Goal: Check status: Check status

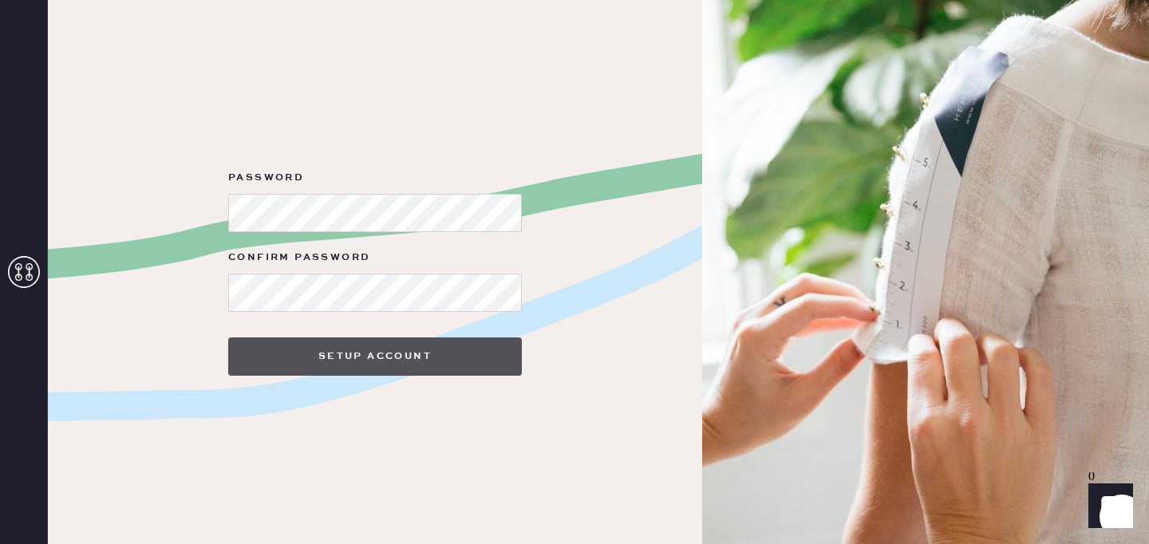
click at [314, 353] on button "Setup Account" at bounding box center [375, 357] width 294 height 38
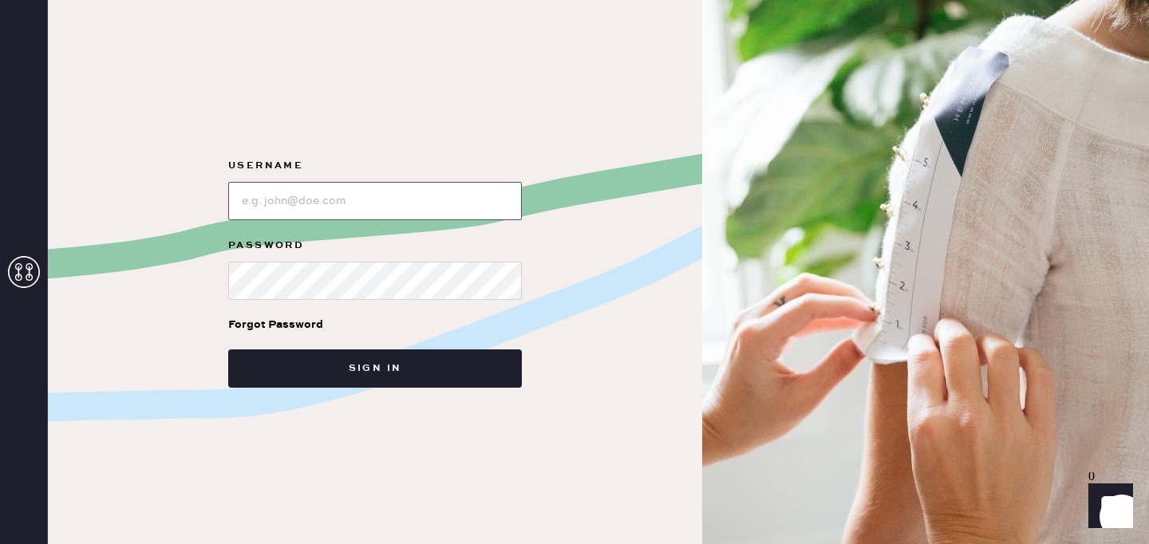
click at [353, 195] on input "loginName" at bounding box center [375, 201] width 294 height 38
type input "[EMAIL_ADDRESS][DOMAIN_NAME]"
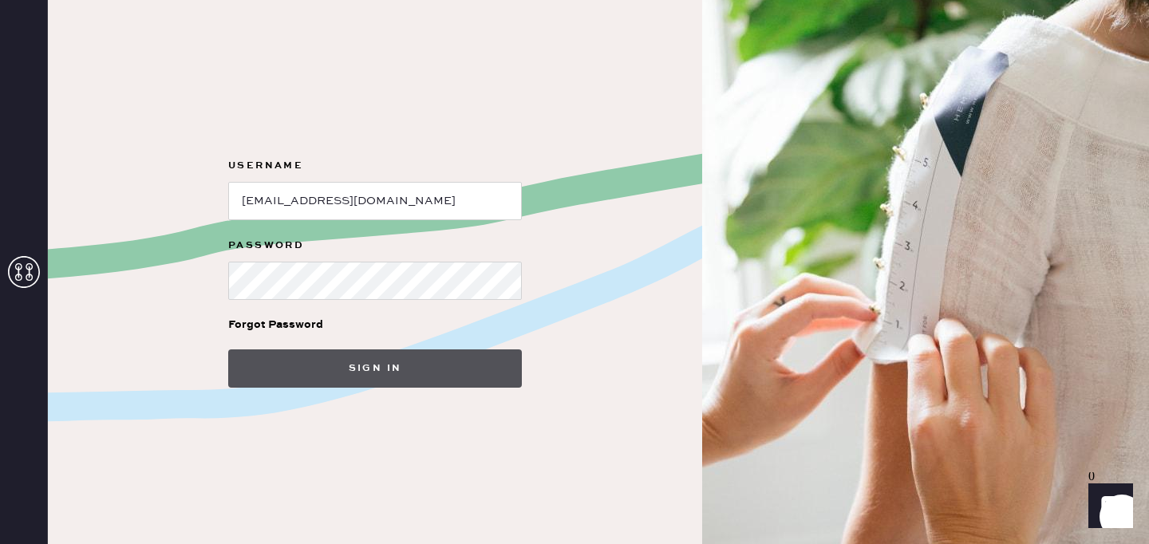
click at [268, 378] on button "Sign in" at bounding box center [375, 368] width 294 height 38
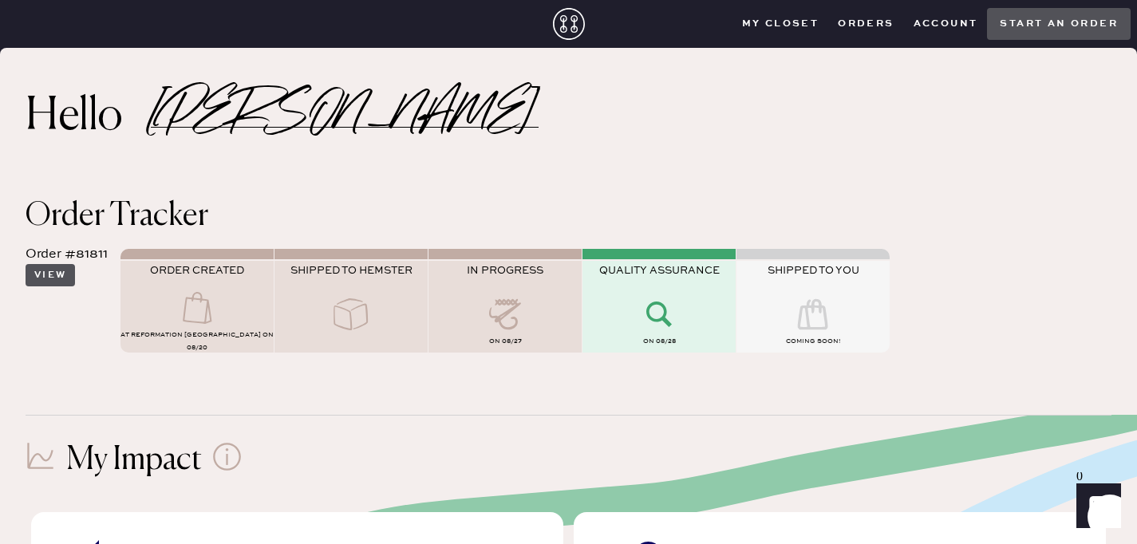
click at [53, 278] on button "View" at bounding box center [50, 275] width 49 height 22
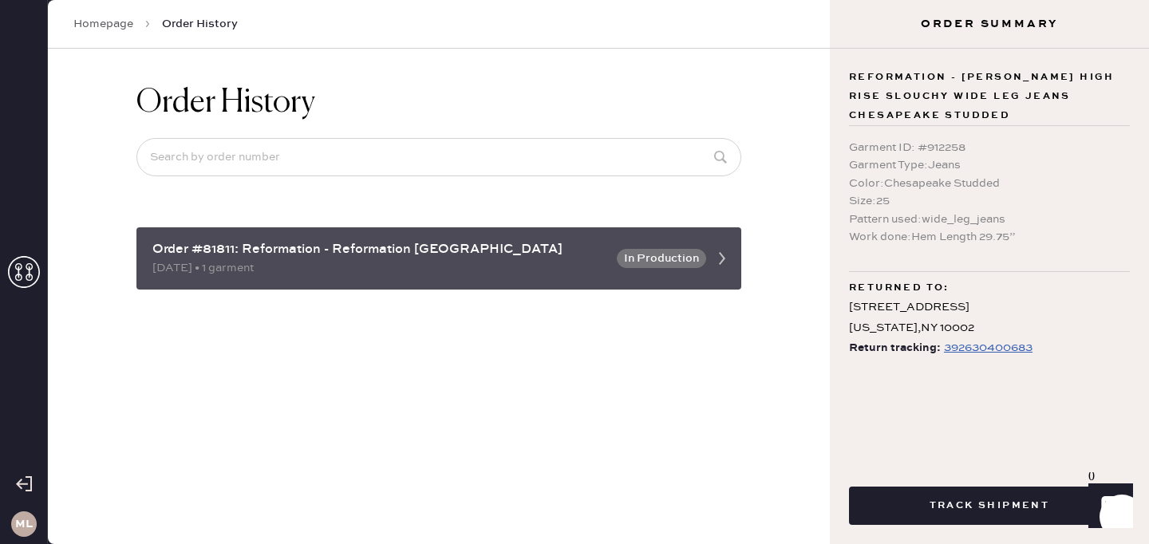
click at [662, 265] on button "In Production" at bounding box center [661, 258] width 89 height 19
click at [717, 253] on icon at bounding box center [722, 259] width 32 height 32
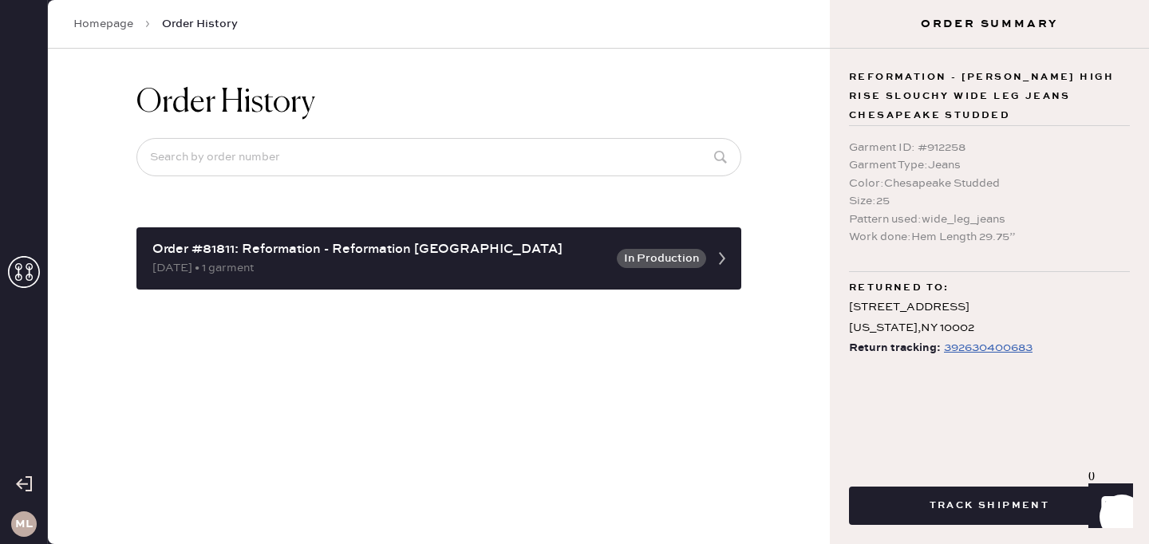
click at [961, 352] on div "392630400683" at bounding box center [988, 347] width 89 height 19
